Goal: Transaction & Acquisition: Purchase product/service

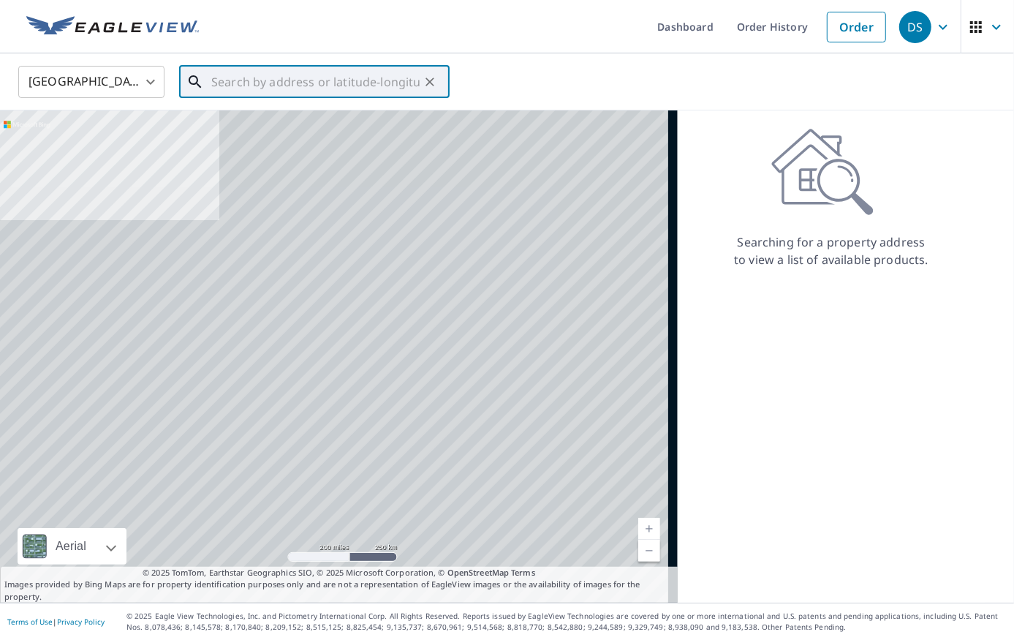
click at [218, 85] on input "text" at bounding box center [315, 81] width 208 height 41
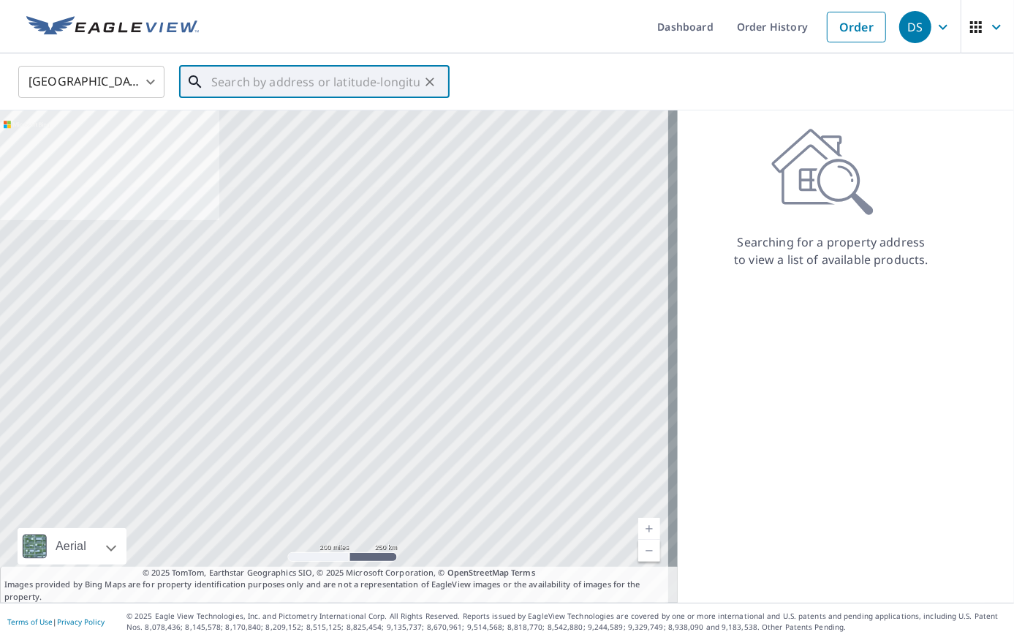
paste input "[STREET_ADDRESS]"
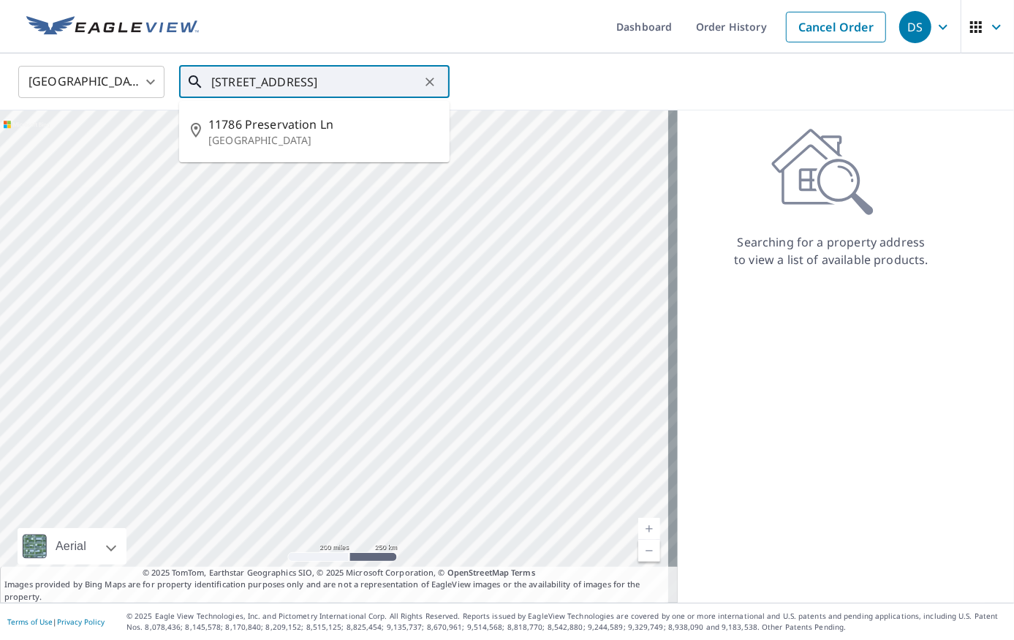
type input "[STREET_ADDRESS]"
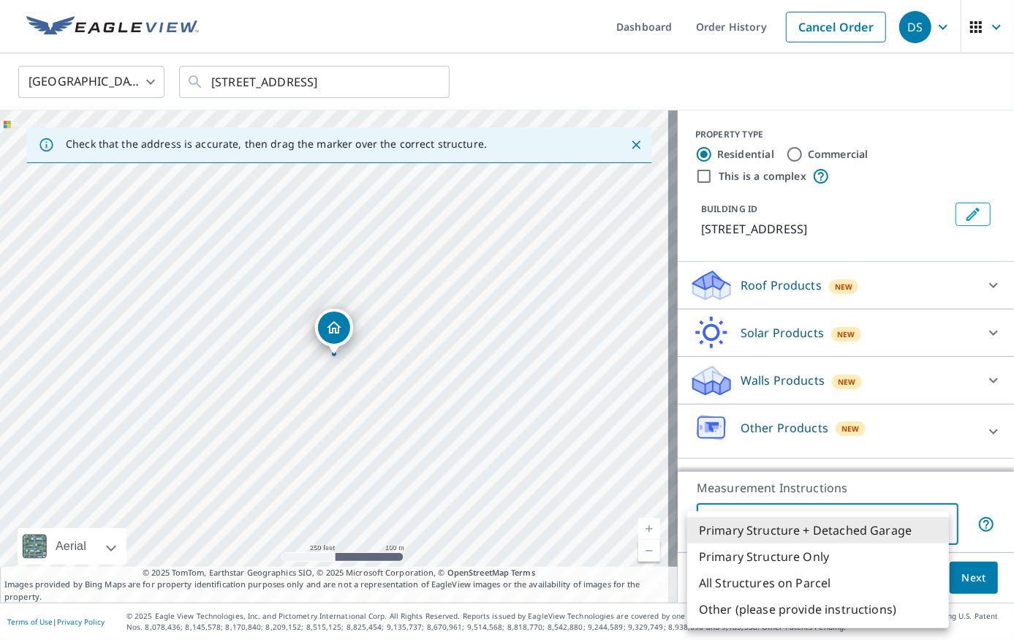
click at [901, 518] on body "DS DS Dashboard Order History Cancel Order DS [GEOGRAPHIC_DATA] [GEOGRAPHIC_DAT…" at bounding box center [507, 320] width 1014 height 640
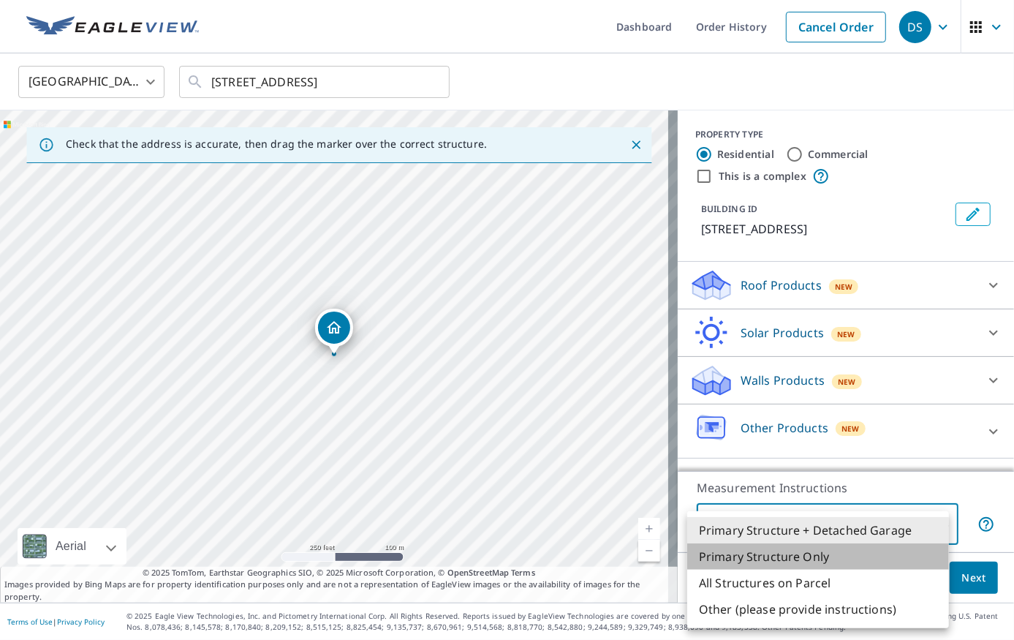
click at [808, 561] on li "Primary Structure Only" at bounding box center [818, 556] width 262 height 26
type input "2"
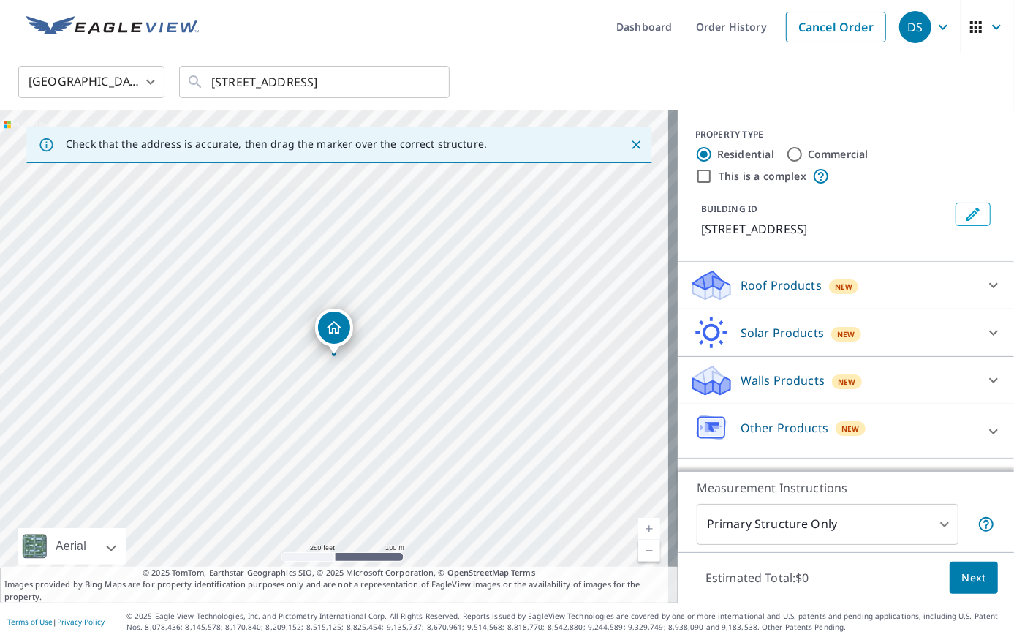
click at [829, 294] on div "New" at bounding box center [844, 285] width 30 height 18
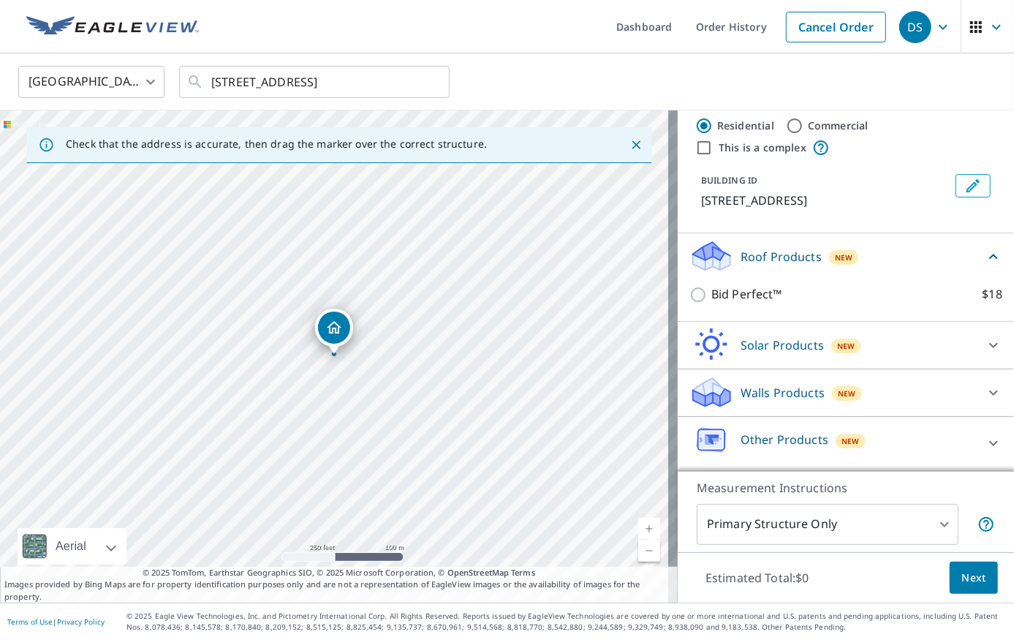
scroll to position [45, 0]
click at [775, 447] on p "Other Products" at bounding box center [785, 440] width 88 height 18
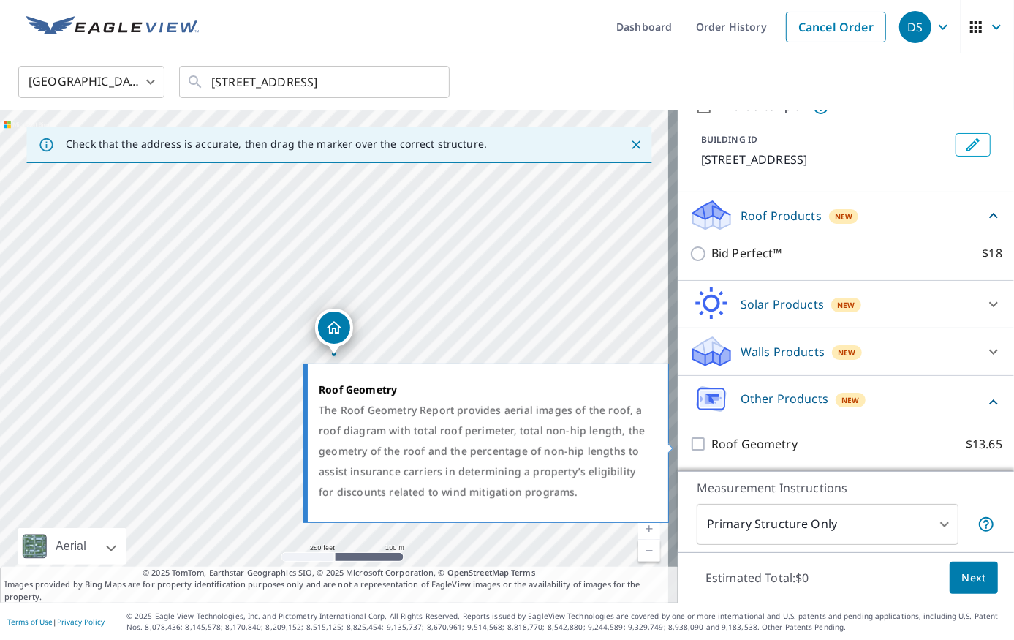
scroll to position [88, 0]
click at [765, 447] on p "Roof Geometry" at bounding box center [754, 444] width 86 height 18
click at [711, 447] on input "Roof Geometry $13.65" at bounding box center [700, 444] width 22 height 18
checkbox input "true"
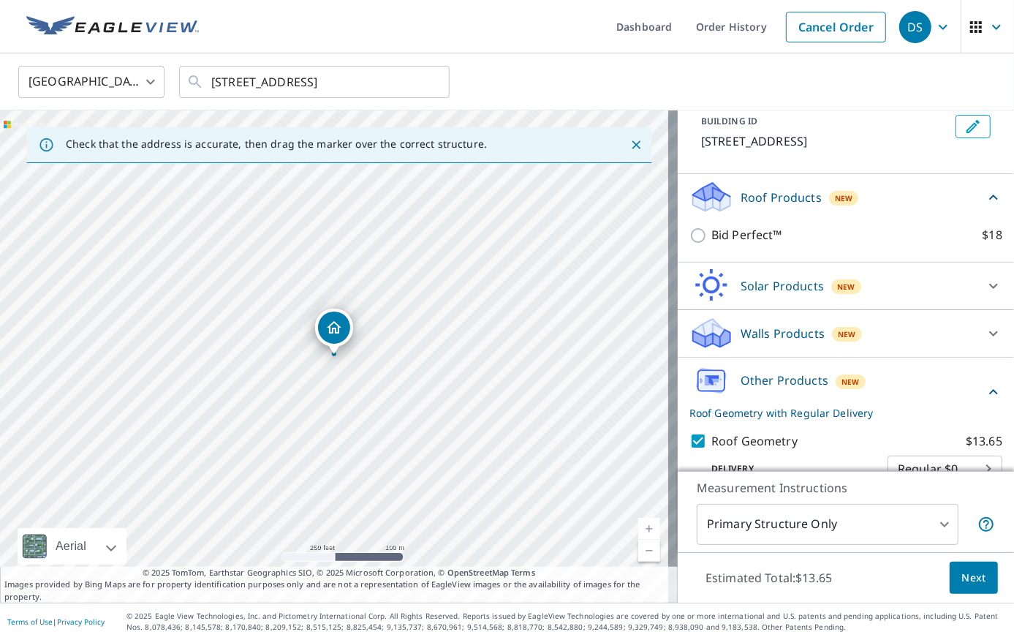
click at [962, 580] on span "Next" at bounding box center [973, 578] width 25 height 18
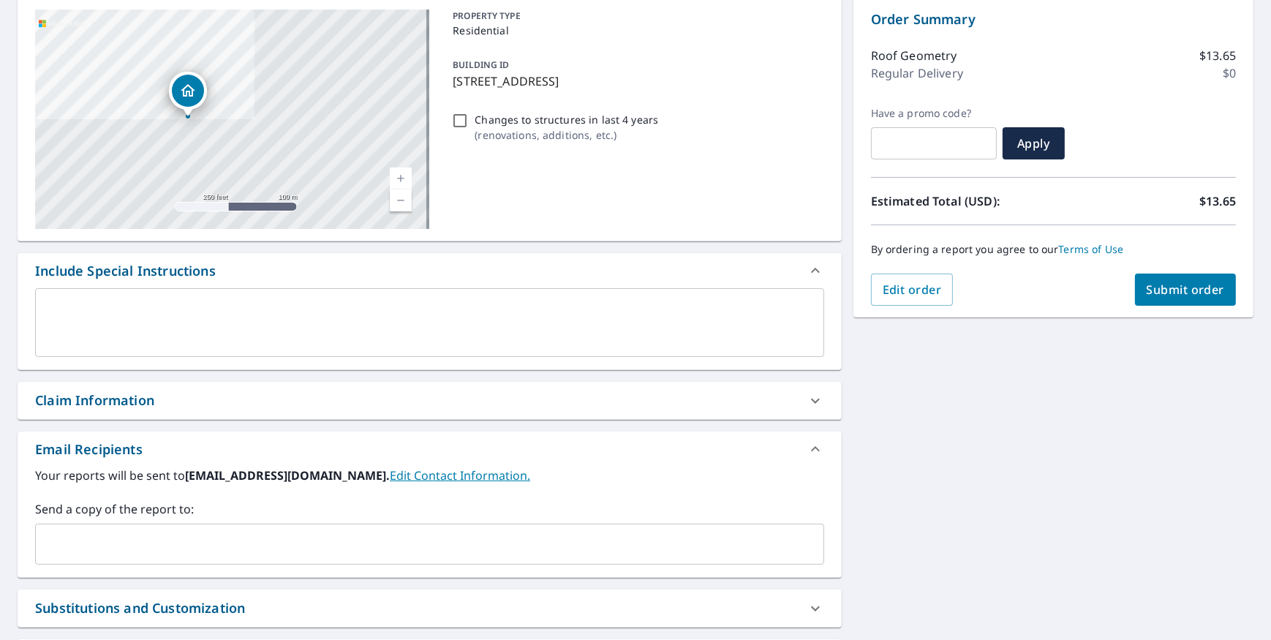
scroll to position [24, 0]
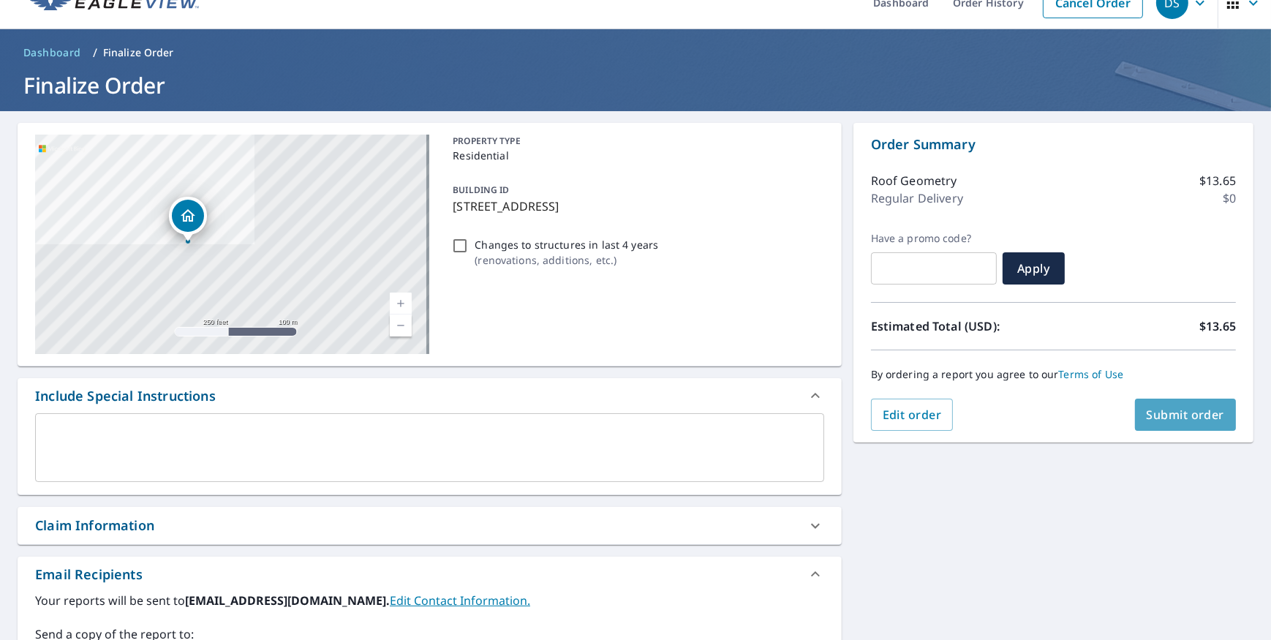
click at [1013, 417] on span "Submit order" at bounding box center [1185, 414] width 78 height 16
